Goal: Information Seeking & Learning: Learn about a topic

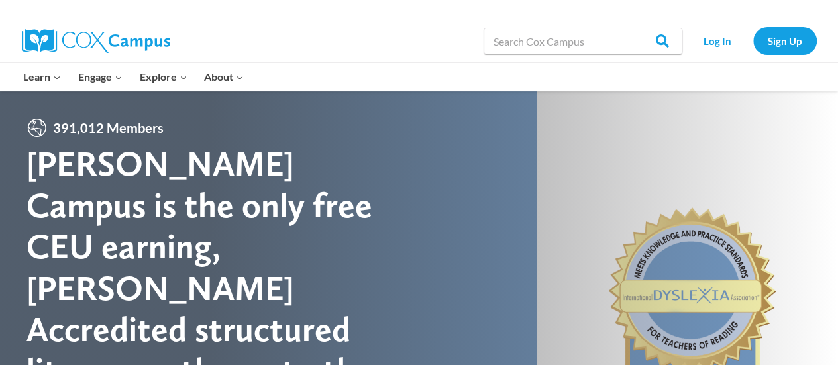
click at [723, 26] on div "Log In Sign Up" at bounding box center [753, 41] width 128 height 42
click at [720, 44] on link "Log In" at bounding box center [718, 40] width 58 height 27
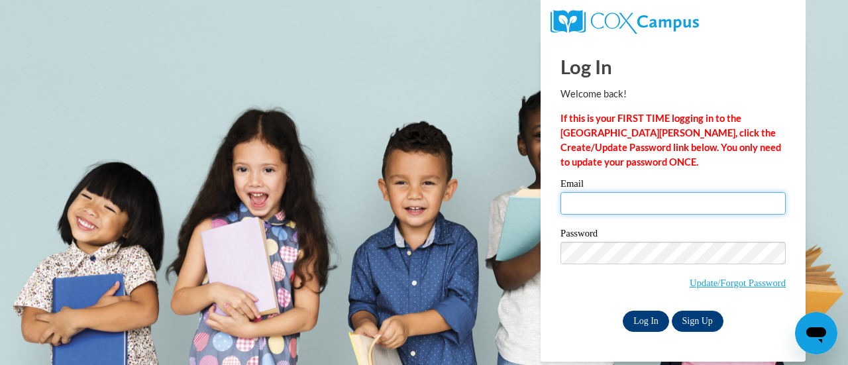
type input "[EMAIL_ADDRESS][DOMAIN_NAME]"
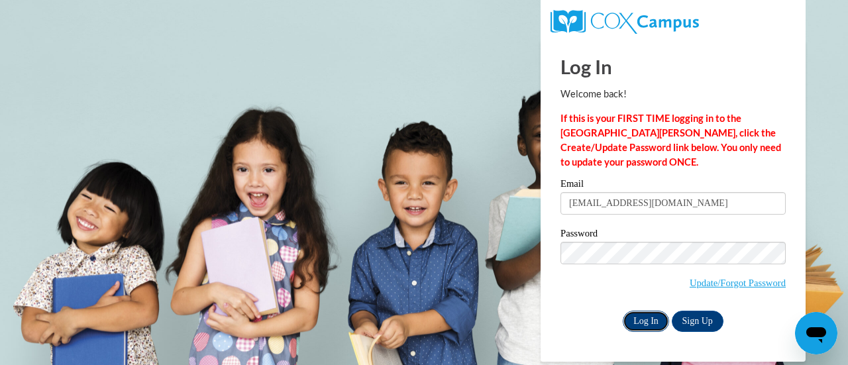
click at [640, 313] on input "Log In" at bounding box center [646, 321] width 46 height 21
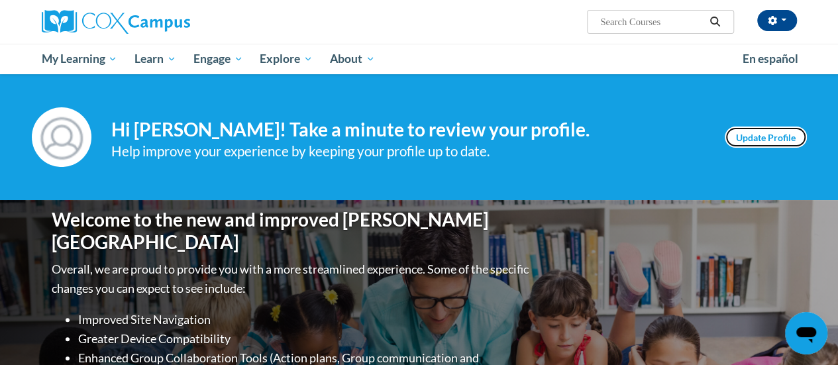
click at [762, 140] on link "Update Profile" at bounding box center [766, 137] width 82 height 21
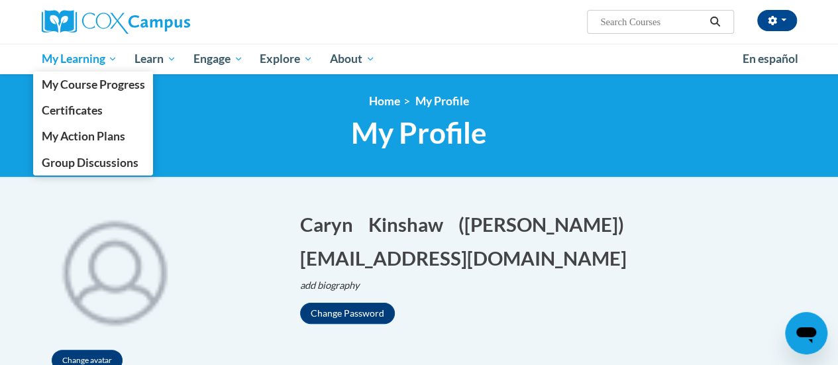
click at [74, 66] on span "My Learning" at bounding box center [79, 59] width 76 height 16
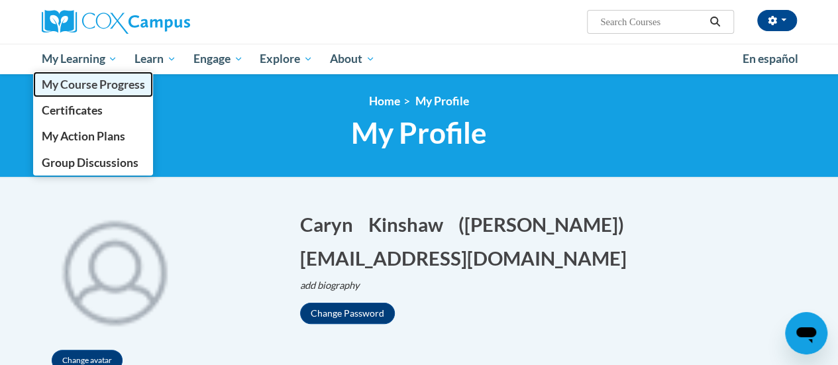
click at [75, 85] on span "My Course Progress" at bounding box center [92, 84] width 103 height 14
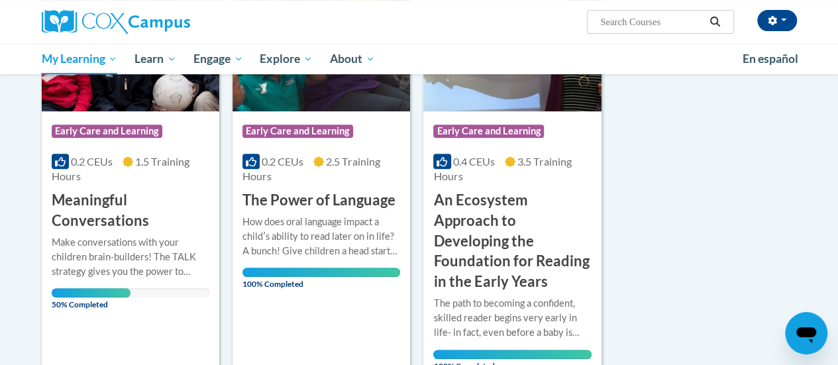
scroll to position [132, 0]
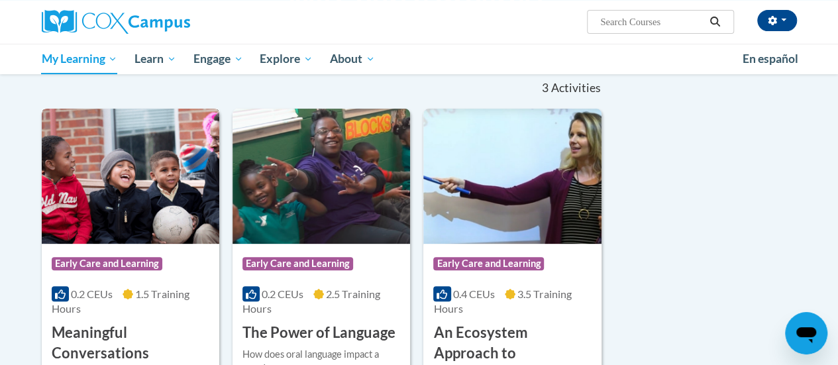
click at [123, 194] on img at bounding box center [130, 176] width 177 height 135
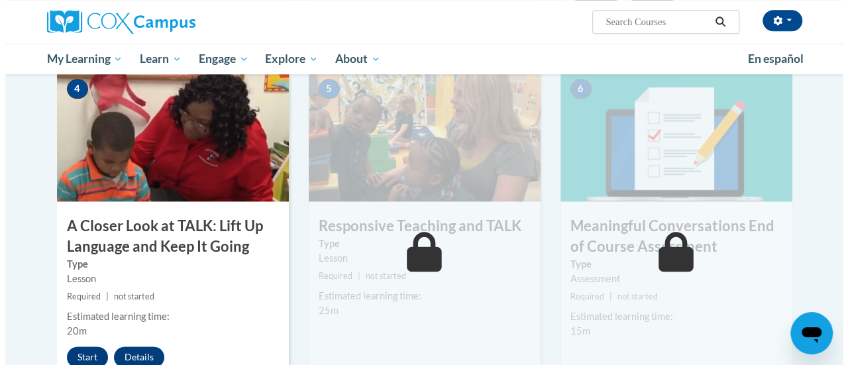
scroll to position [729, 0]
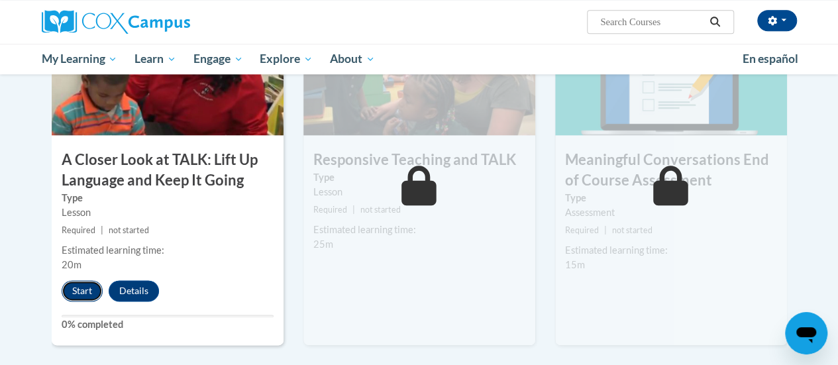
click at [81, 296] on button "Start" at bounding box center [82, 290] width 41 height 21
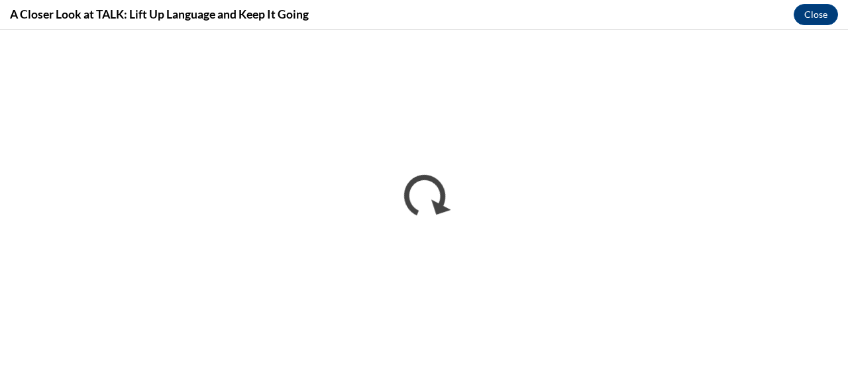
scroll to position [0, 0]
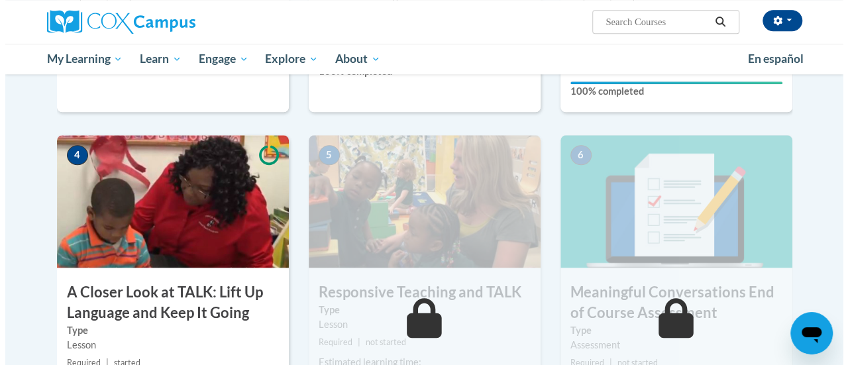
scroll to position [729, 0]
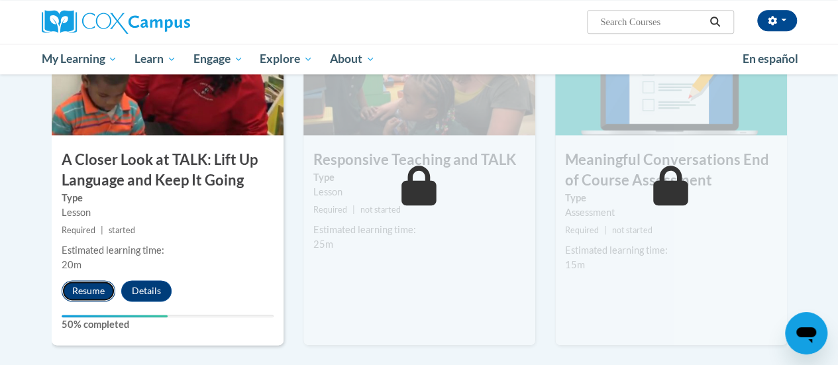
click at [77, 281] on button "Resume" at bounding box center [89, 290] width 54 height 21
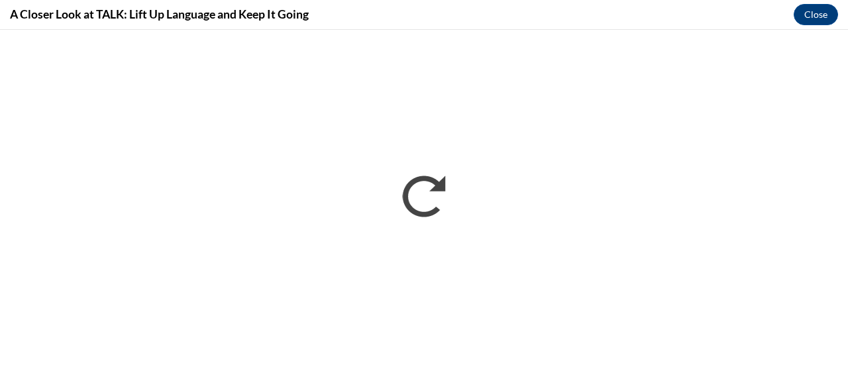
scroll to position [0, 0]
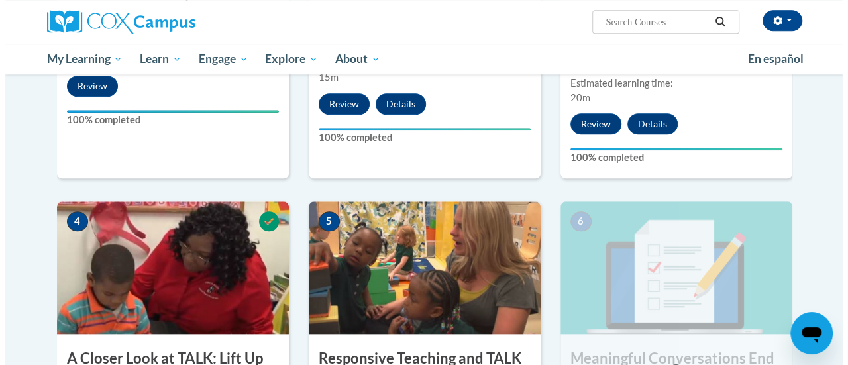
scroll to position [662, 0]
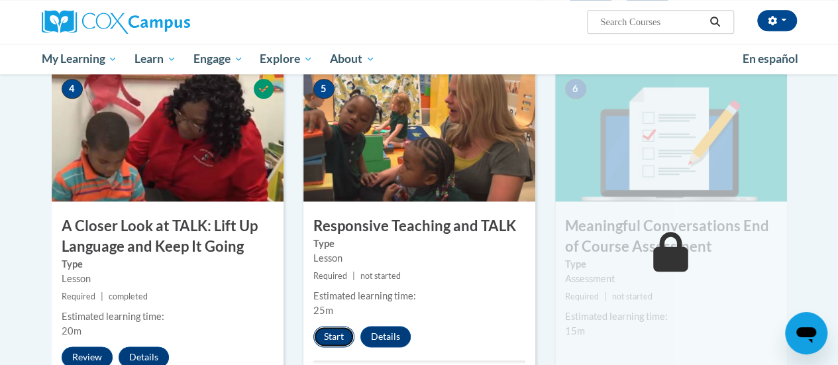
click at [334, 340] on button "Start" at bounding box center [333, 336] width 41 height 21
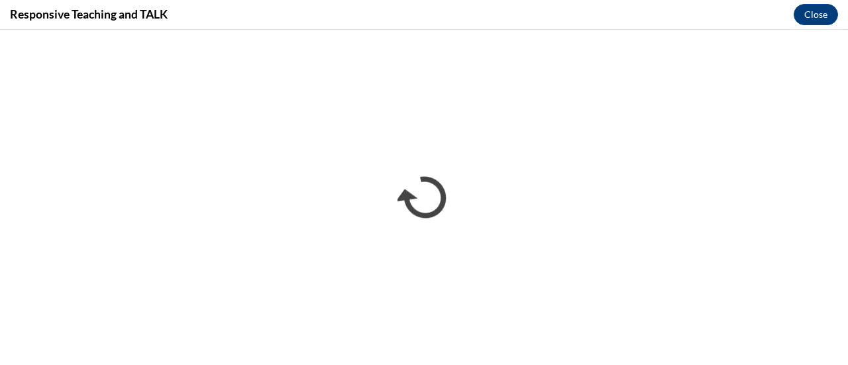
scroll to position [0, 0]
